Goal: Task Accomplishment & Management: Use online tool/utility

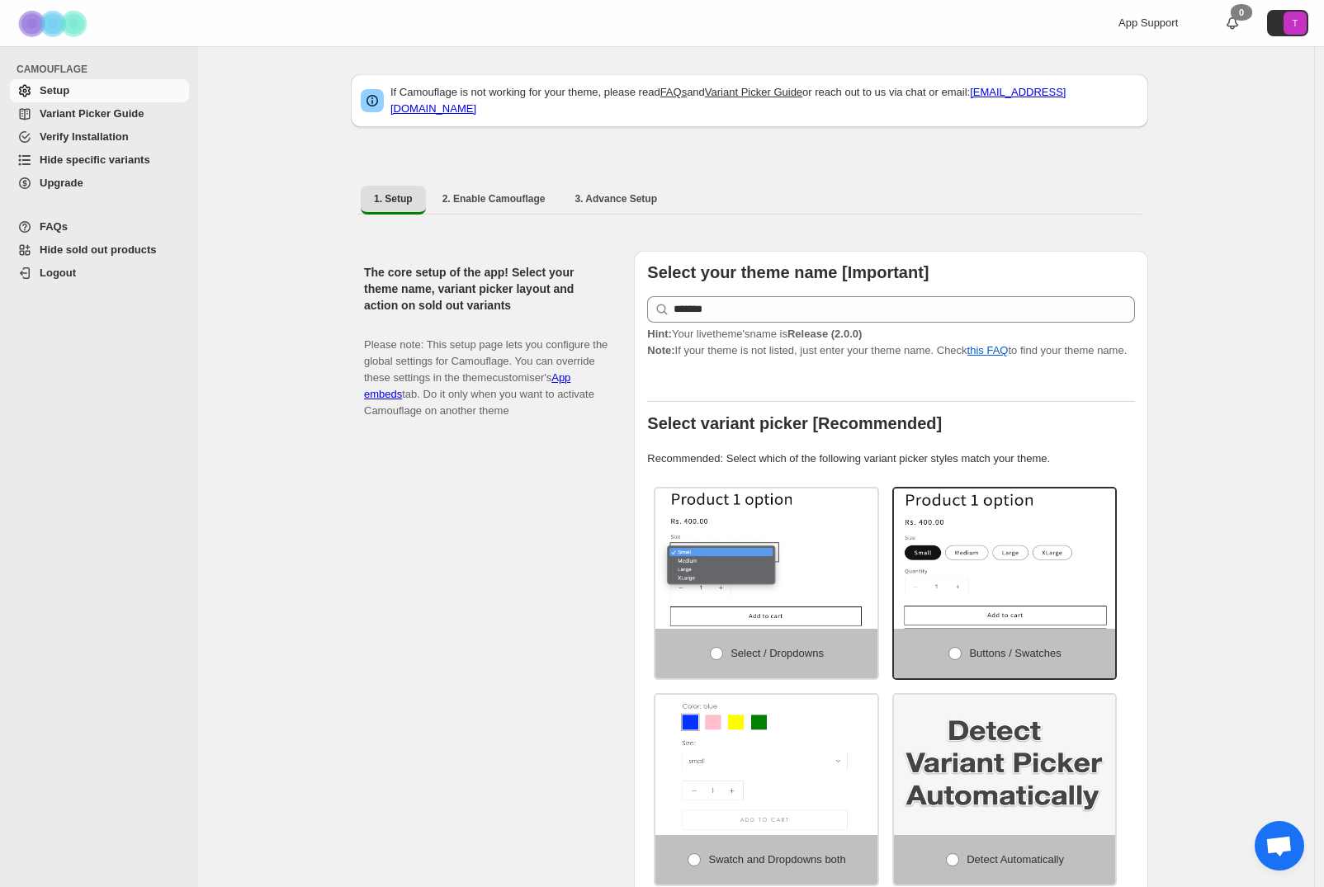
click at [88, 116] on span "Variant Picker Guide" at bounding box center [92, 113] width 104 height 12
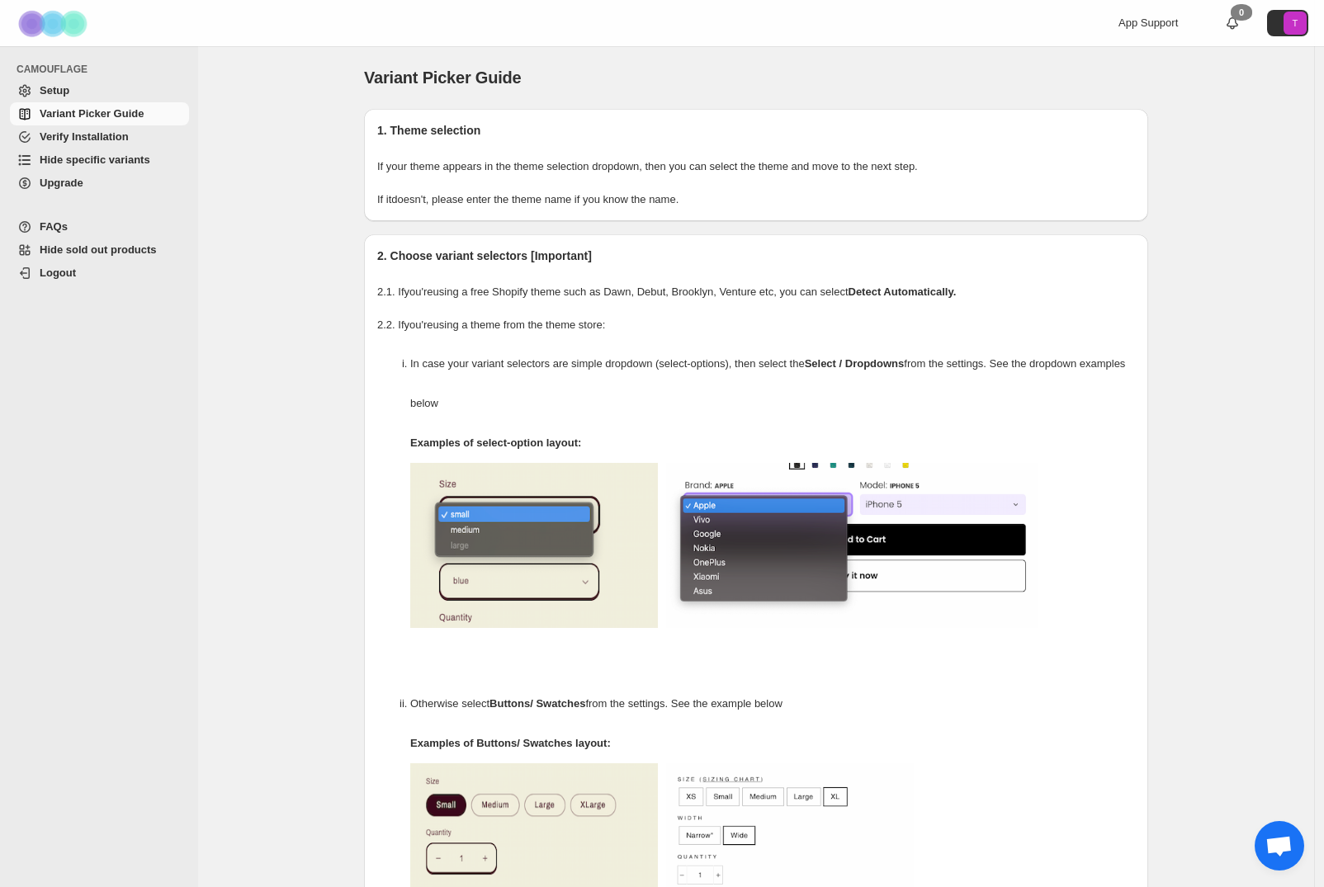
click at [85, 157] on span "Hide specific variants" at bounding box center [95, 159] width 111 height 12
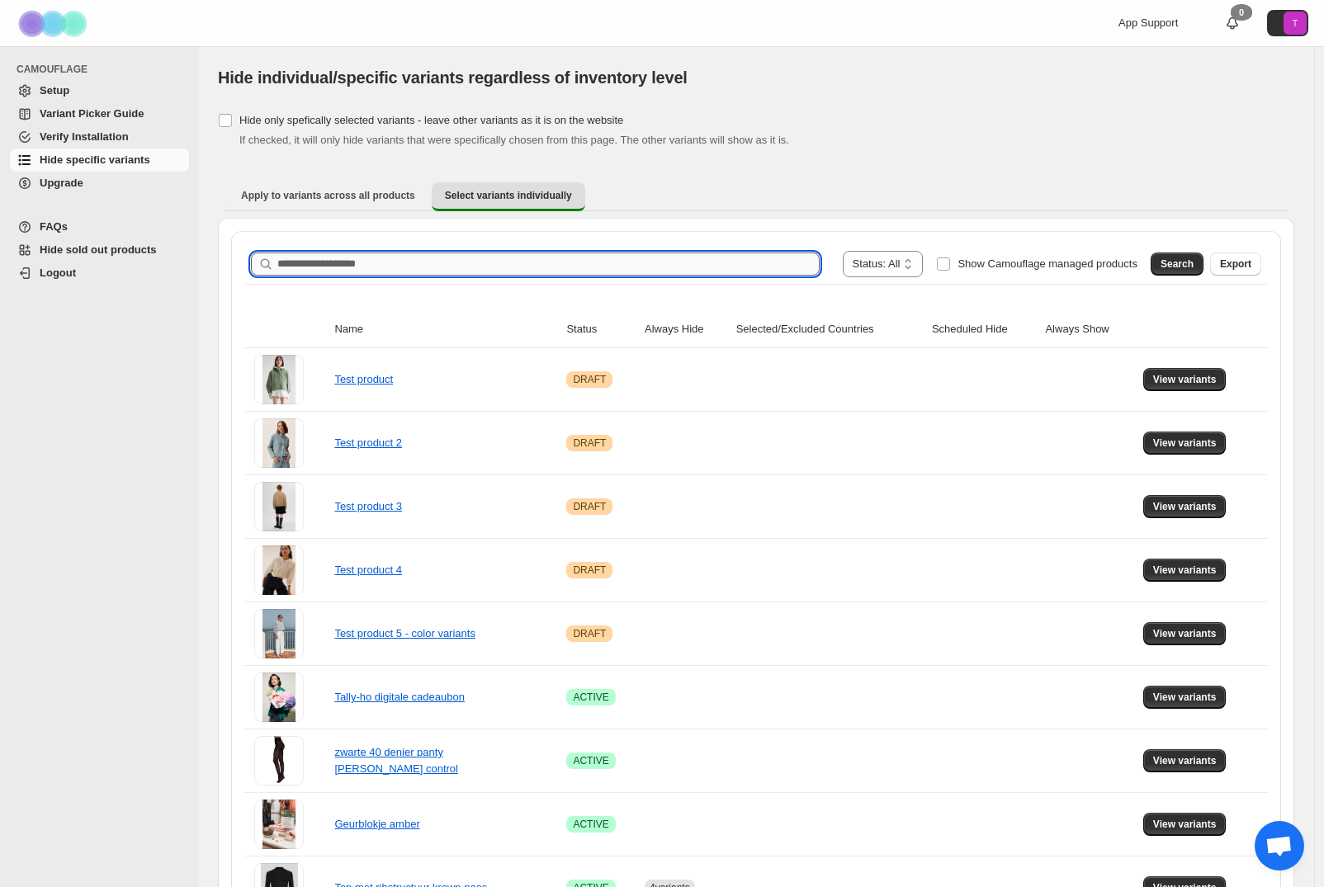
click at [347, 254] on input "Search product name" at bounding box center [548, 264] width 542 height 23
type input "******"
click at [1183, 263] on span "Search" at bounding box center [1176, 263] width 33 height 13
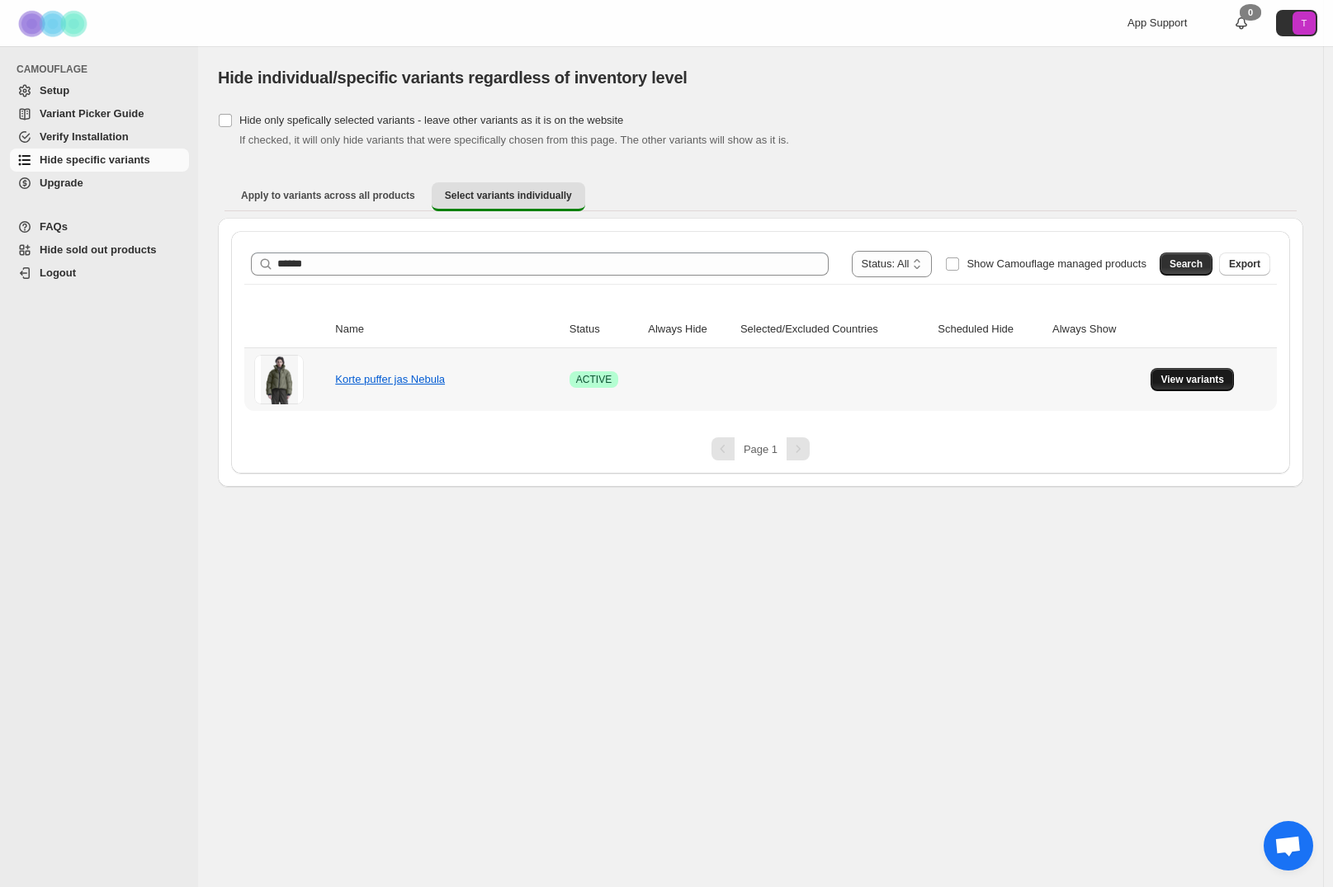
click at [1201, 384] on span "View variants" at bounding box center [1192, 379] width 64 height 13
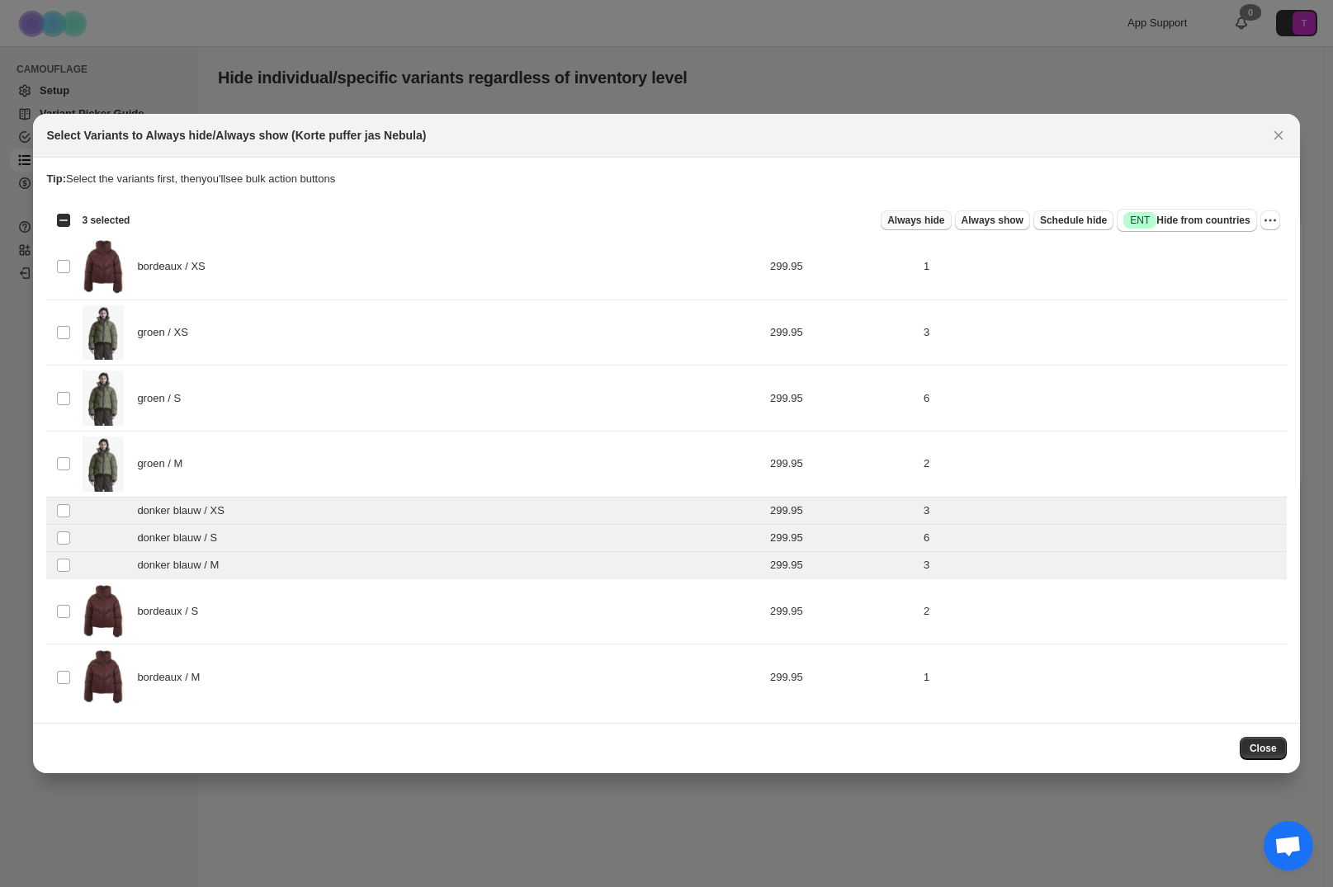
click at [918, 220] on span "Always hide" at bounding box center [915, 220] width 57 height 13
